Goal: Obtain resource: Download file/media

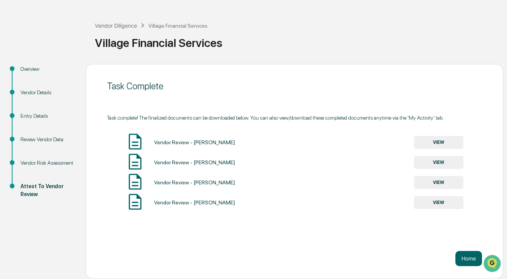
click at [449, 145] on button "VIEW" at bounding box center [438, 142] width 49 height 13
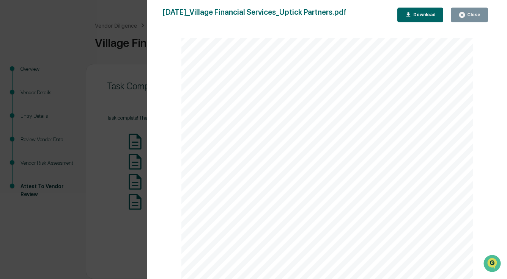
scroll to position [1062, 0]
click at [475, 11] on button "Close" at bounding box center [468, 15] width 37 height 15
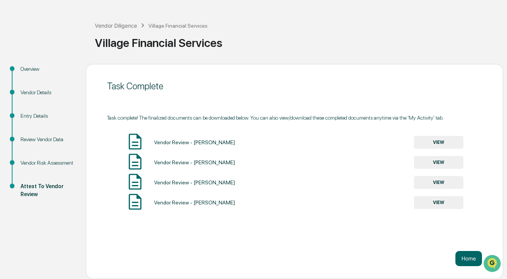
click at [435, 169] on button "VIEW" at bounding box center [438, 162] width 49 height 13
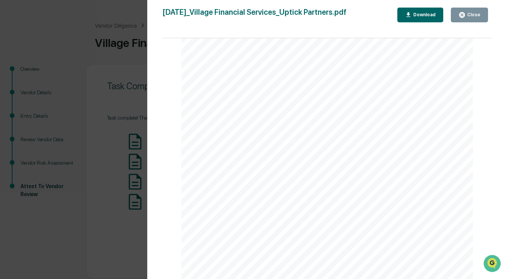
scroll to position [1044, 0]
click at [462, 19] on button "Close" at bounding box center [468, 15] width 37 height 15
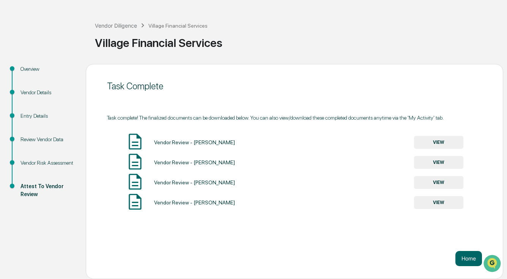
click at [439, 184] on button "VIEW" at bounding box center [438, 182] width 49 height 13
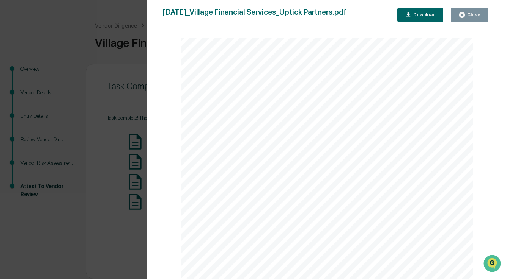
scroll to position [1464, 0]
click at [465, 21] on button "Close" at bounding box center [468, 15] width 37 height 15
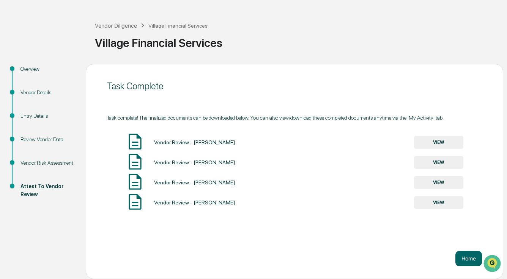
click at [434, 206] on button "VIEW" at bounding box center [438, 202] width 49 height 13
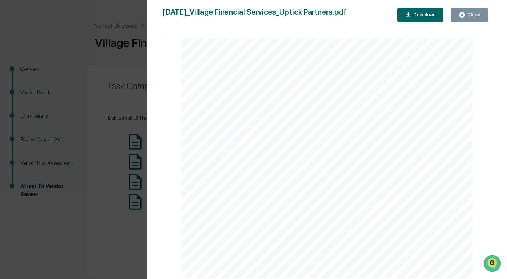
scroll to position [1276, 0]
click at [461, 22] on div "[DATE]_Village Financial Services_Uptick Partners.pdf Close Download Page 1/4 […" at bounding box center [326, 147] width 329 height 279
click at [452, 25] on div "[DATE]_Village Financial Services_Uptick Partners.pdf Close Download Page 1/4 […" at bounding box center [326, 147] width 329 height 279
click at [464, 16] on icon "button" at bounding box center [462, 15] width 6 height 6
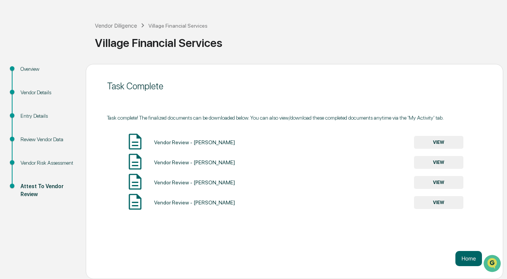
click at [426, 141] on button "VIEW" at bounding box center [438, 142] width 49 height 13
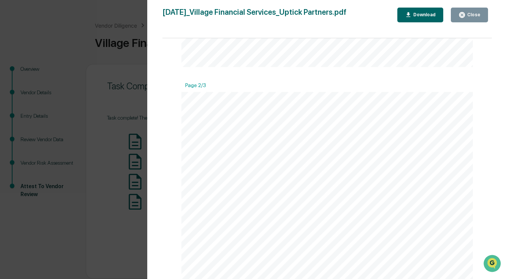
scroll to position [97, 0]
click at [467, 14] on div "Close" at bounding box center [472, 14] width 15 height 5
